Goal: Transaction & Acquisition: Purchase product/service

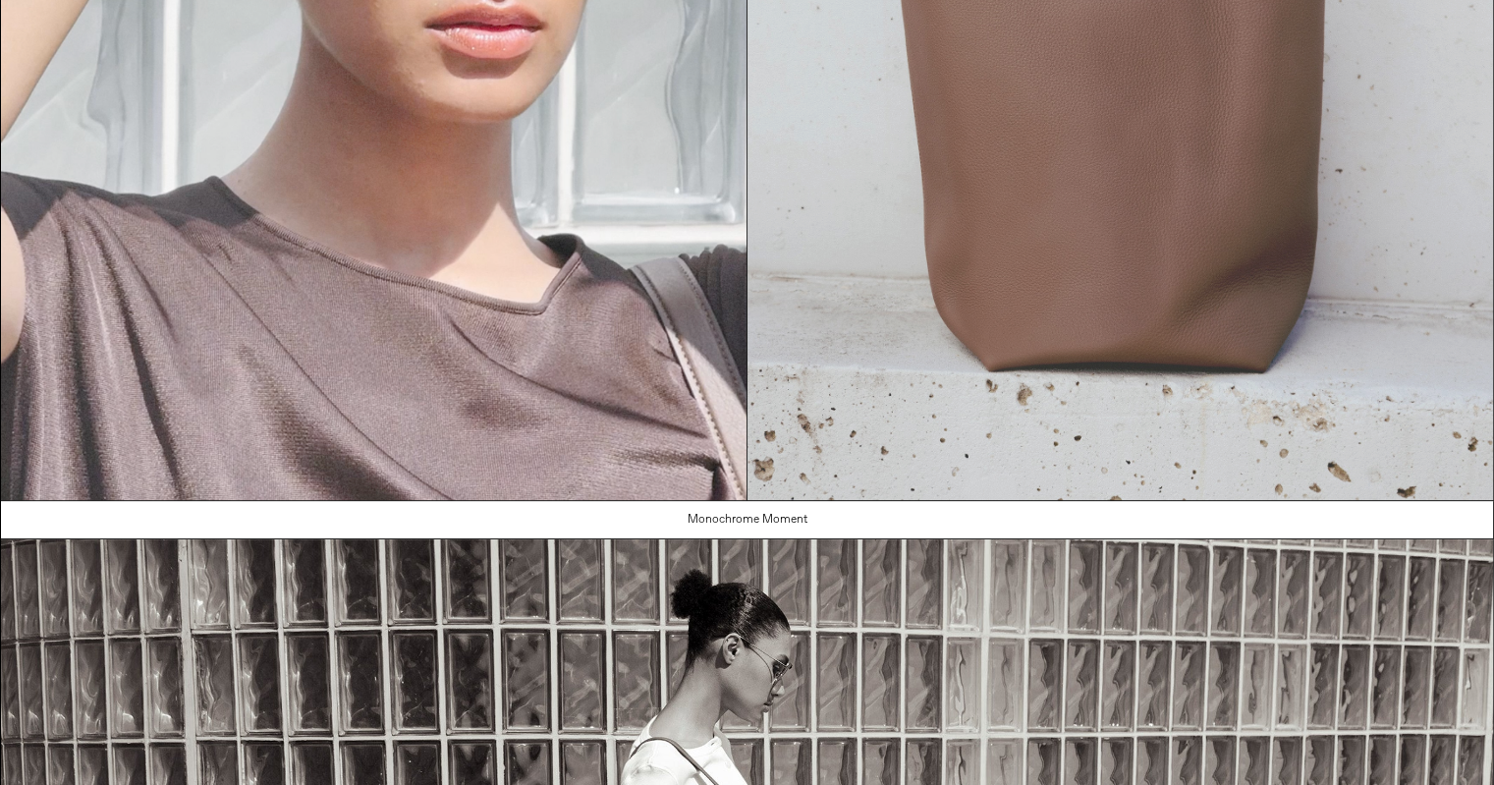
scroll to position [589, 0]
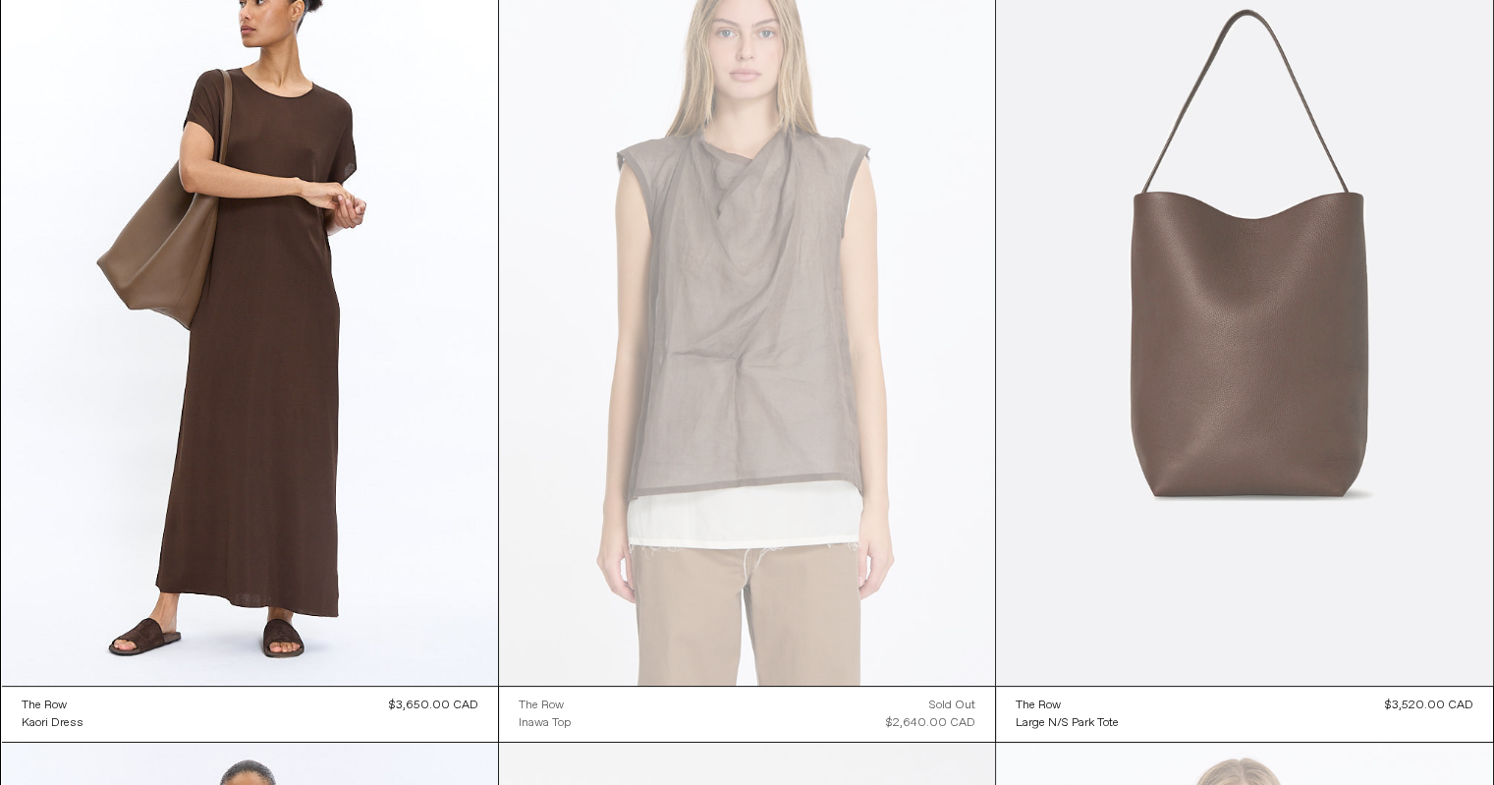
scroll to position [491, 0]
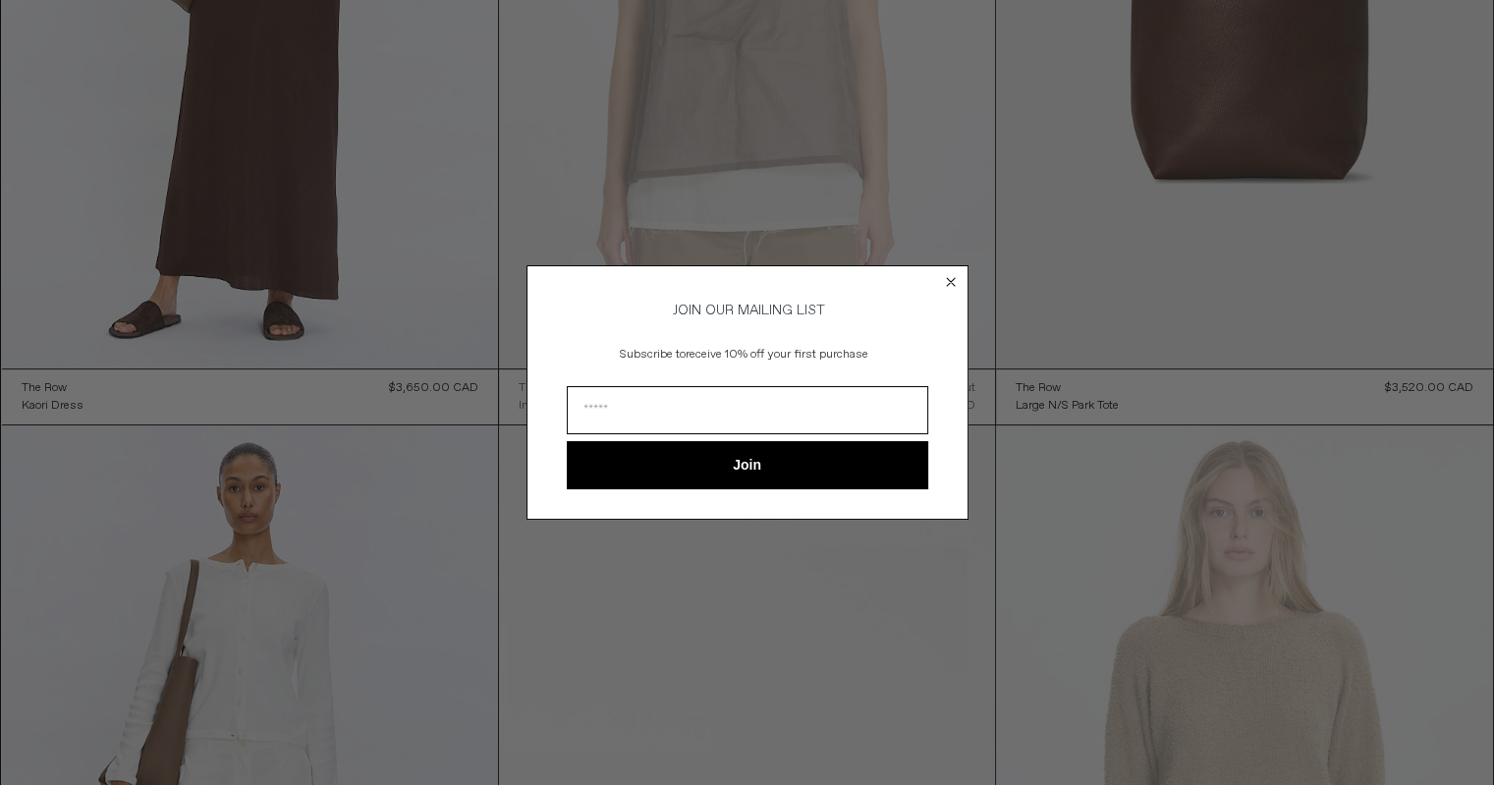
click at [954, 280] on circle "Close dialog" at bounding box center [950, 282] width 19 height 19
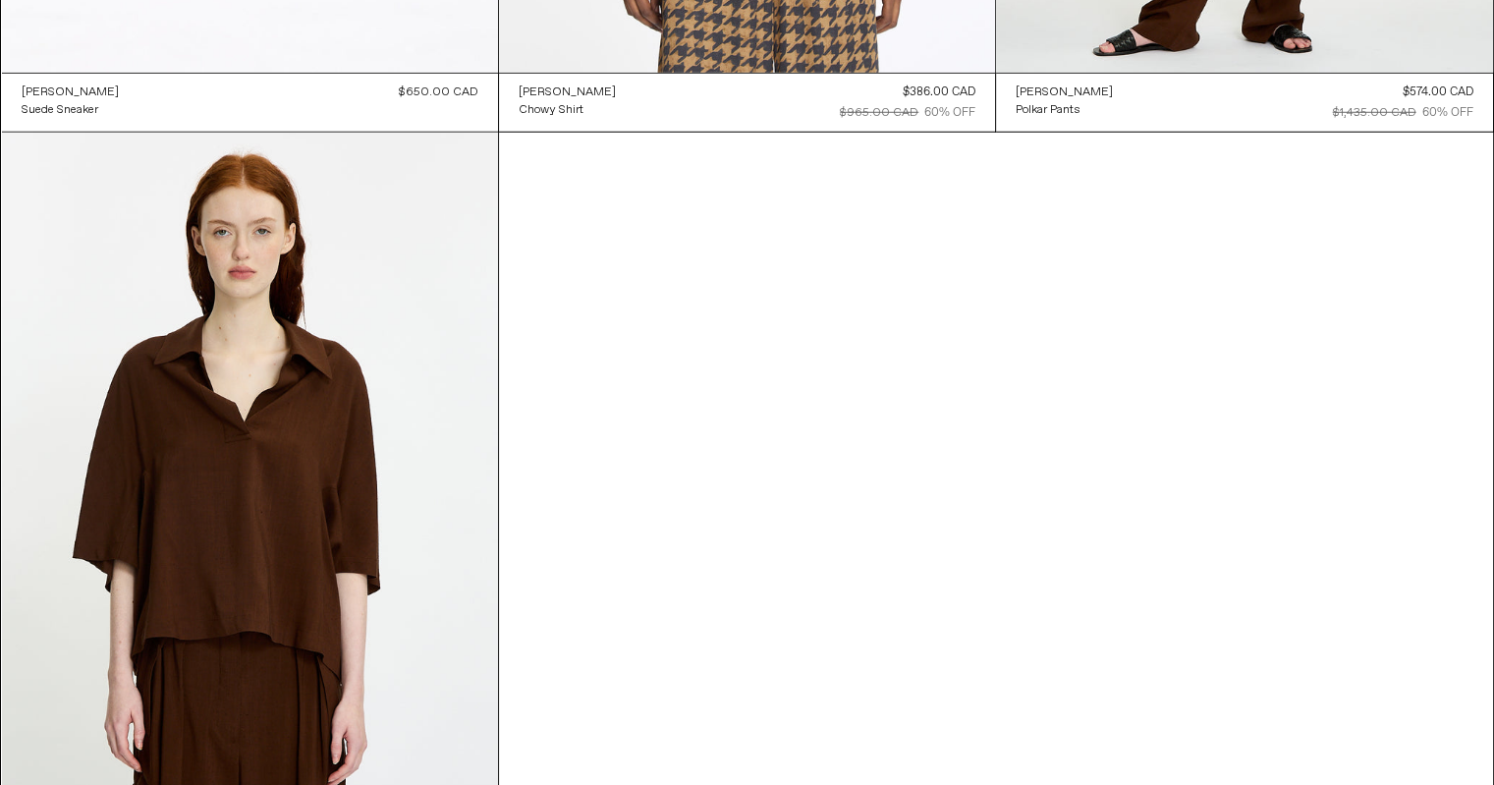
scroll to position [4910, 0]
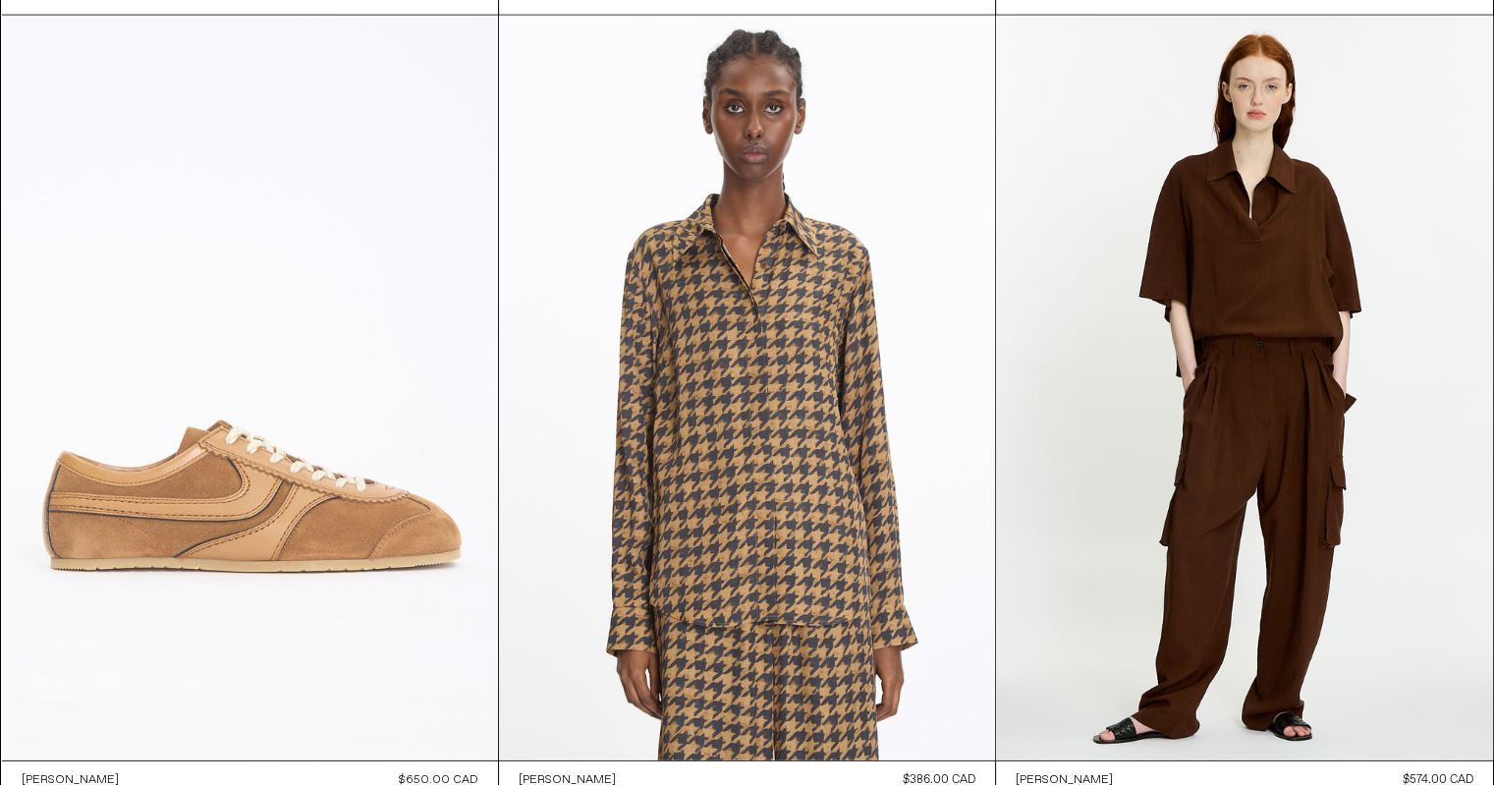
click at [266, 374] on at bounding box center [250, 388] width 496 height 744
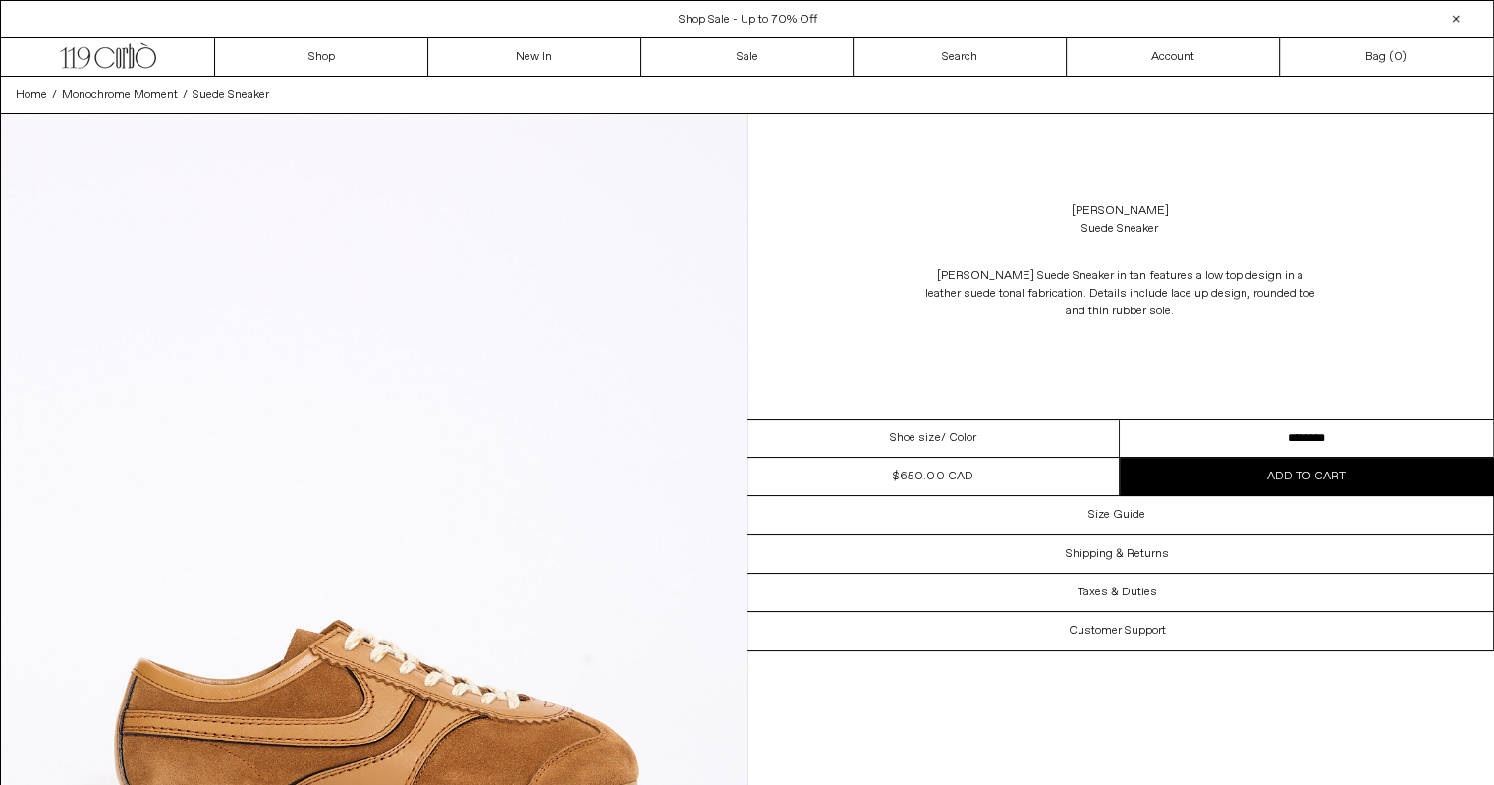
click at [1304, 428] on select "**********" at bounding box center [1305, 438] width 373 height 38
click at [1334, 350] on div "Dries Van Noten Suede Sneaker Dries Van Noten Suede Sneaker in tan features a l…" at bounding box center [1120, 266] width 746 height 304
click at [97, 54] on icon ".cls-1, .cls-2 { fill: #231f20; stroke: #231f20; stroke-miterlimit: 10; stroke-…" at bounding box center [108, 53] width 96 height 28
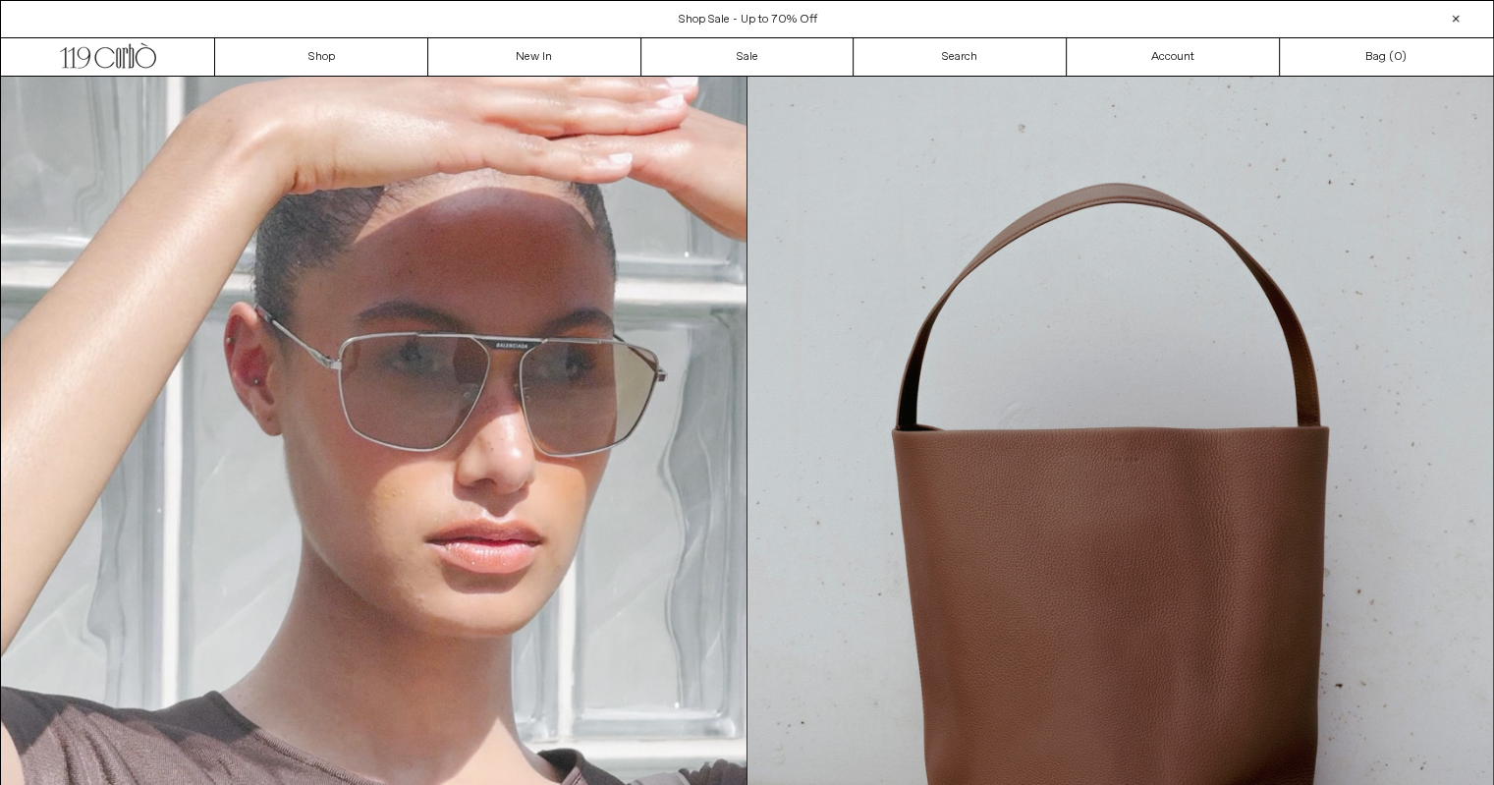
click at [1465, 15] on div at bounding box center [1456, 19] width 24 height 24
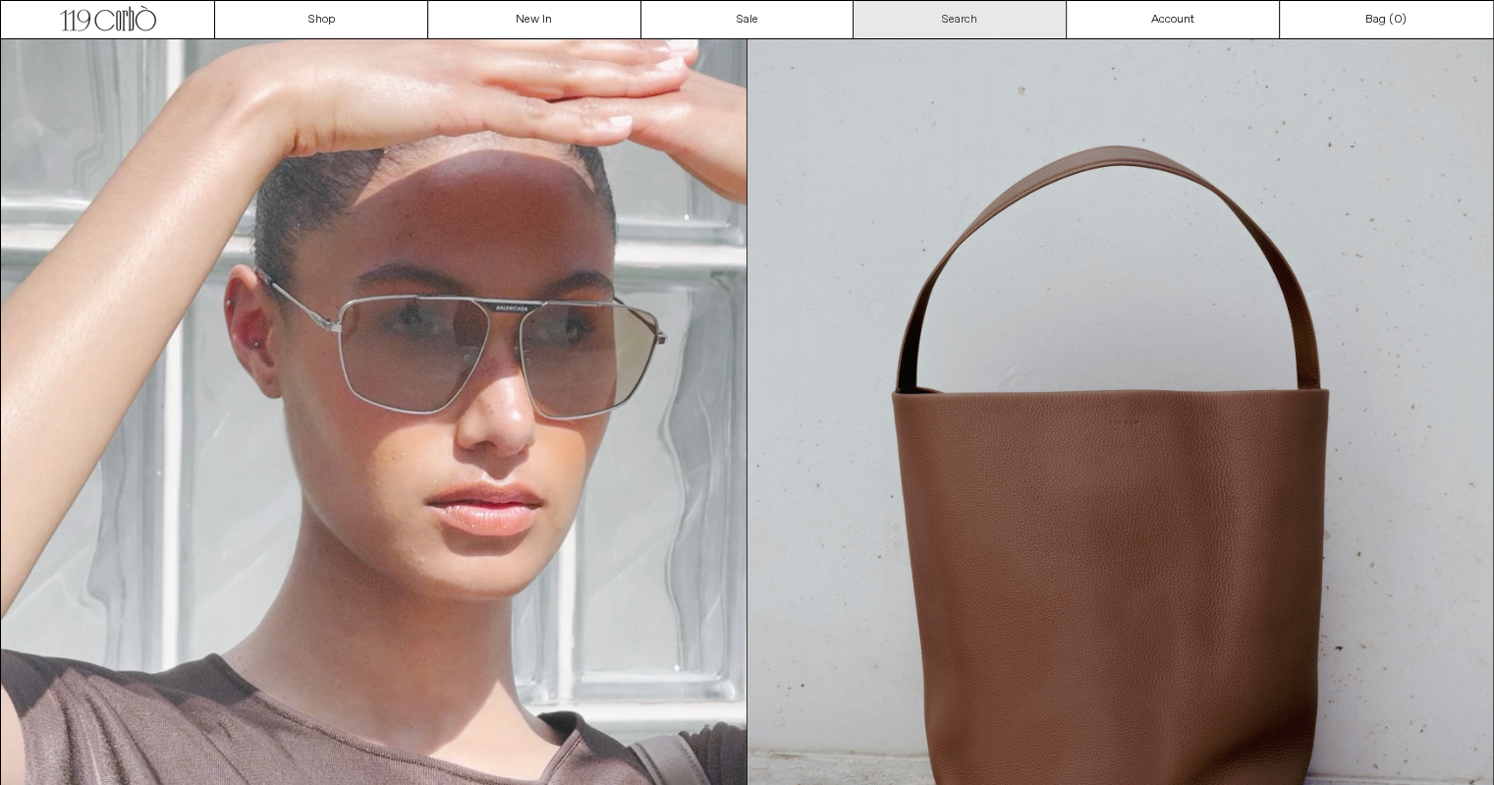
click at [1008, 23] on link "Search" at bounding box center [959, 19] width 213 height 37
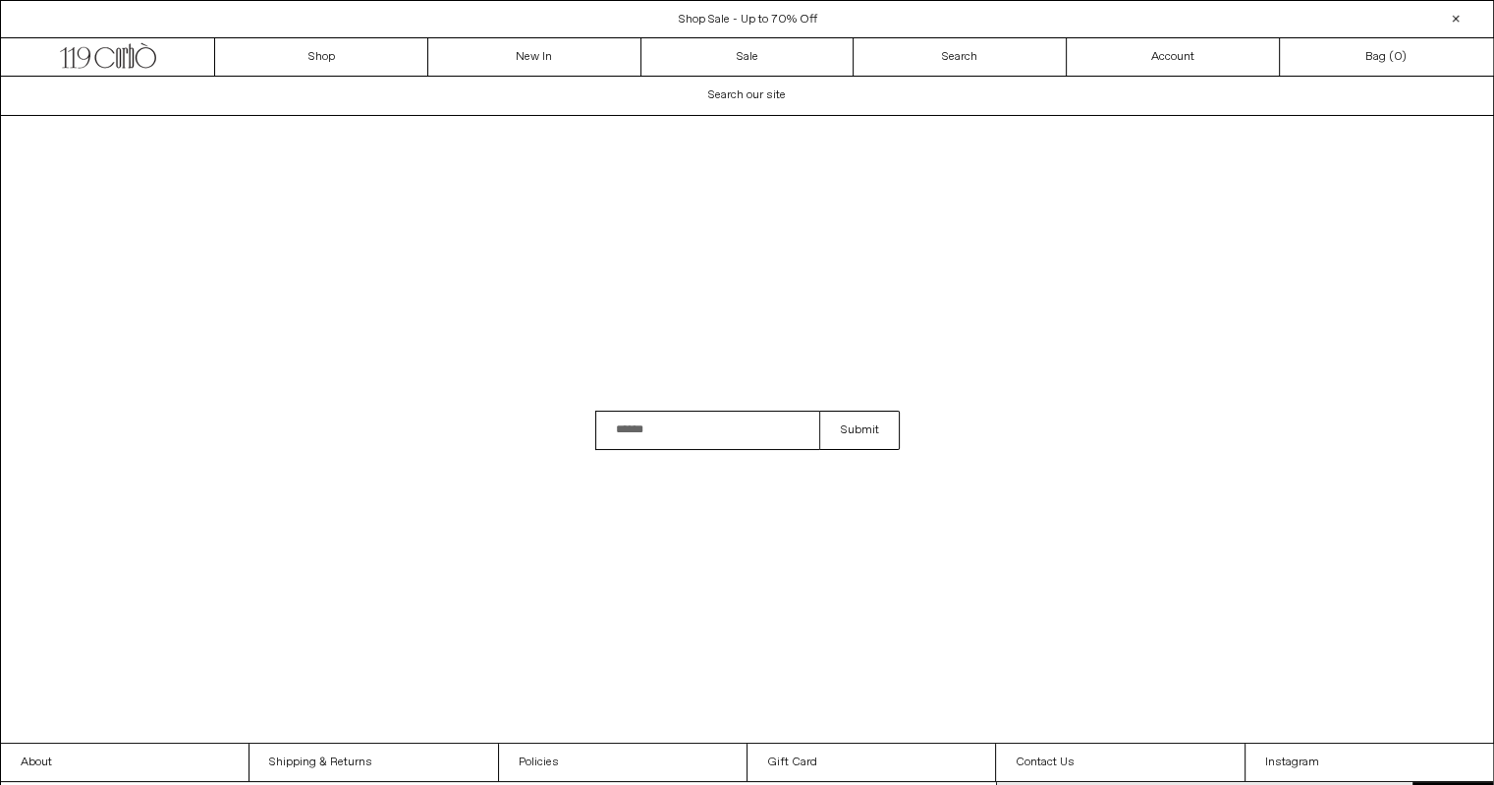
click at [684, 439] on input "Search" at bounding box center [707, 429] width 225 height 39
type input "******"
click at [819, 410] on button "Submit" at bounding box center [859, 429] width 80 height 39
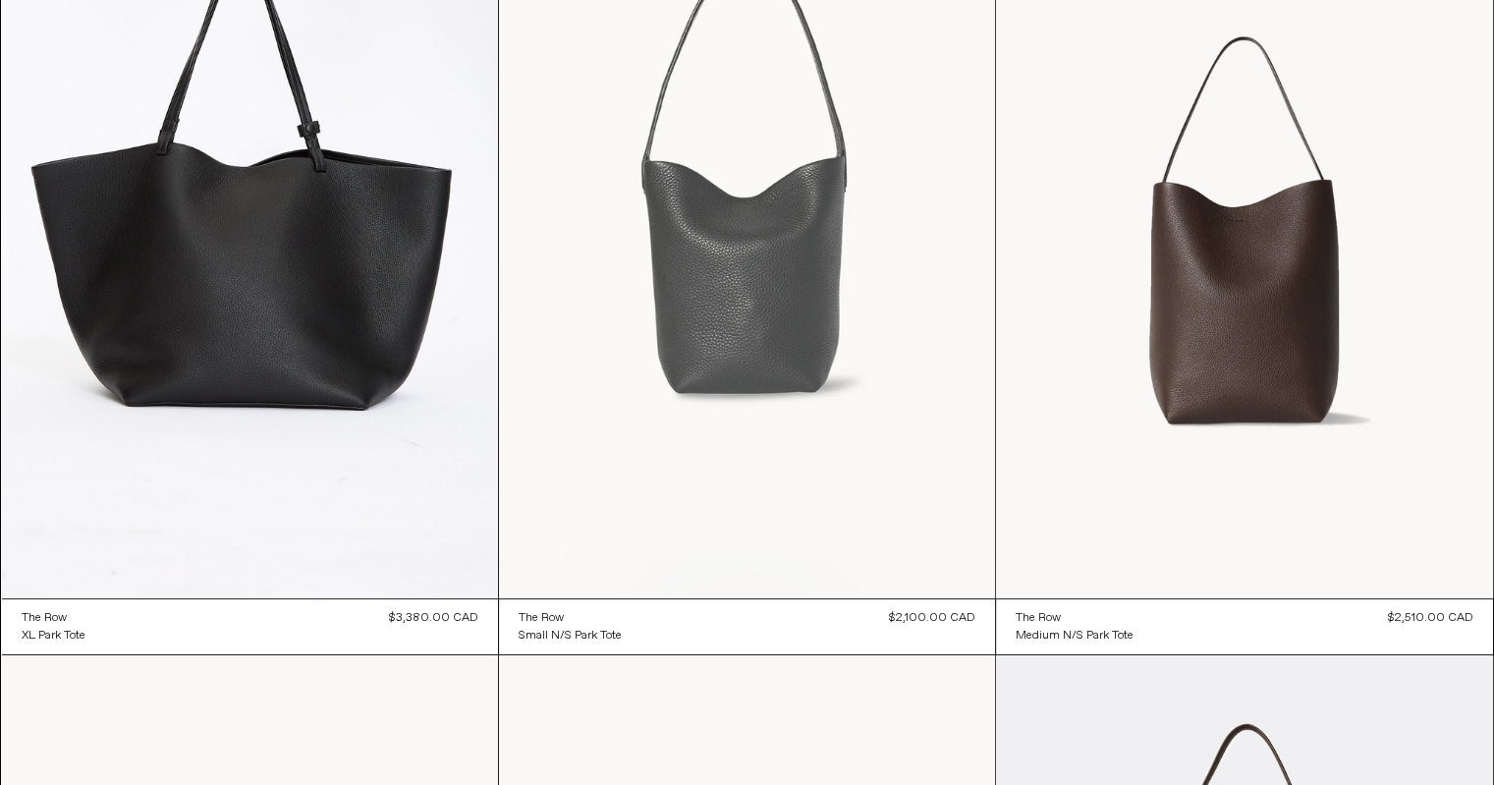
scroll to position [279, 0]
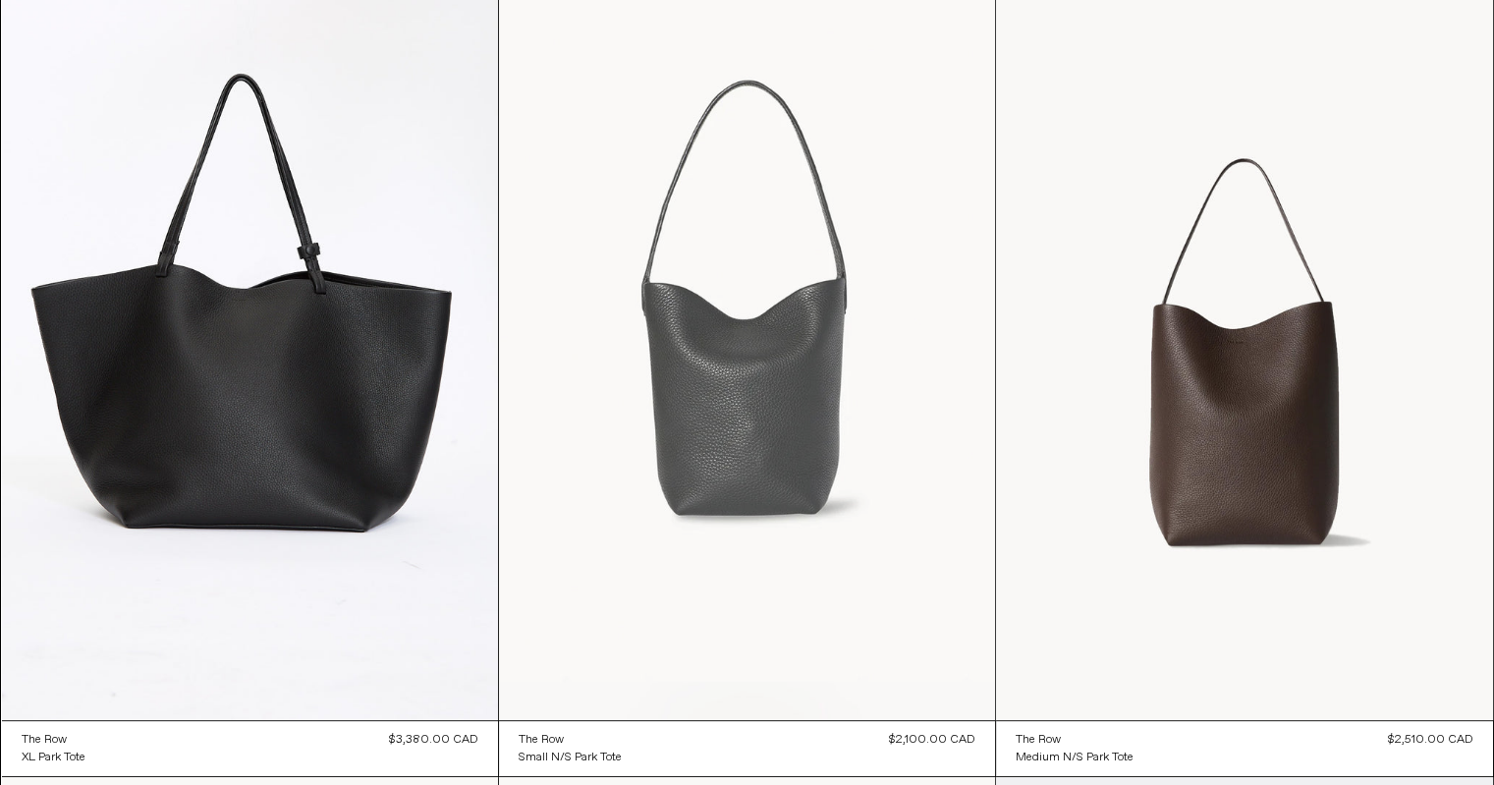
click at [710, 396] on at bounding box center [747, 347] width 496 height 744
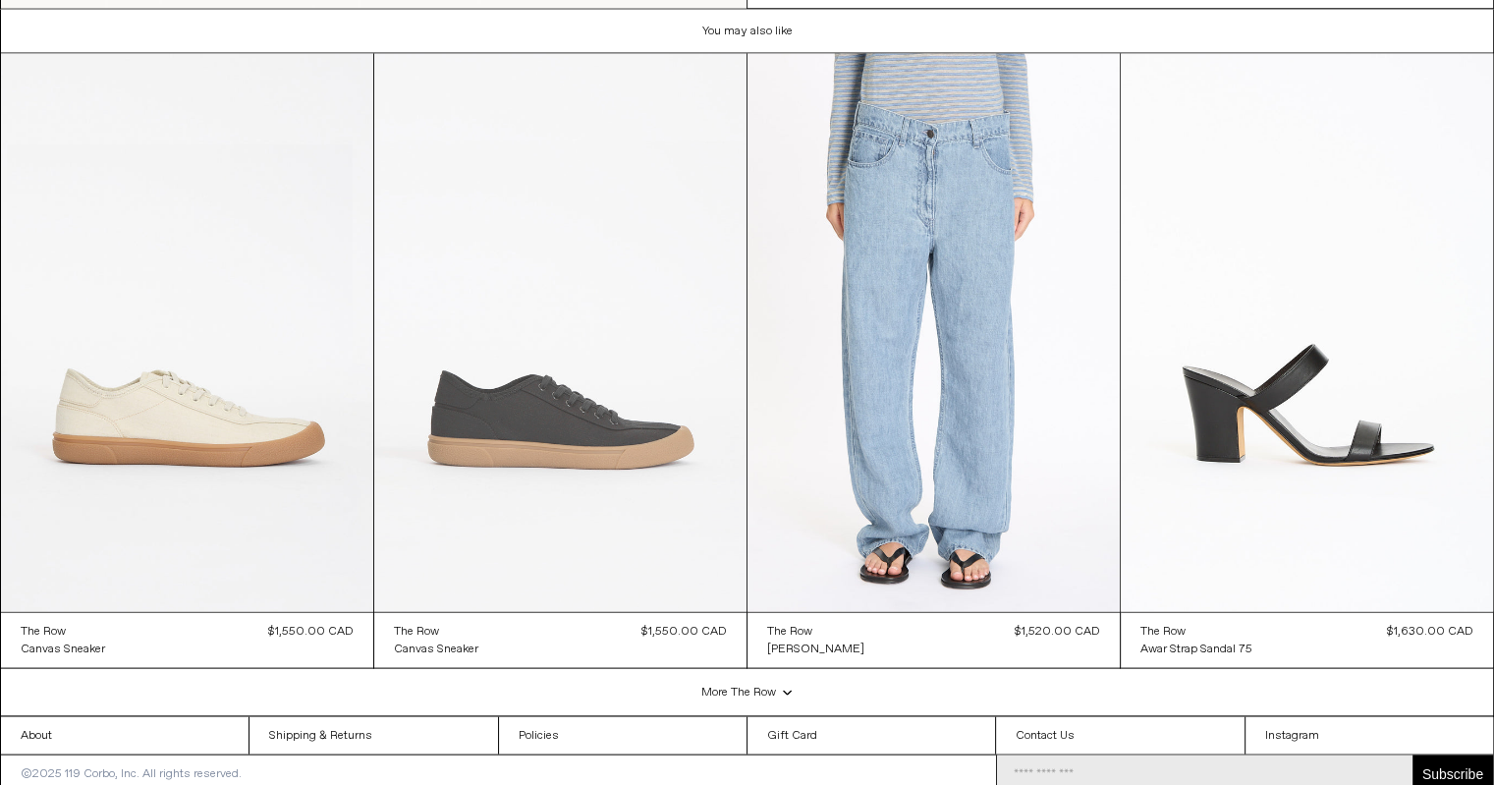
scroll to position [3842, 0]
